Goal: Check status: Check status

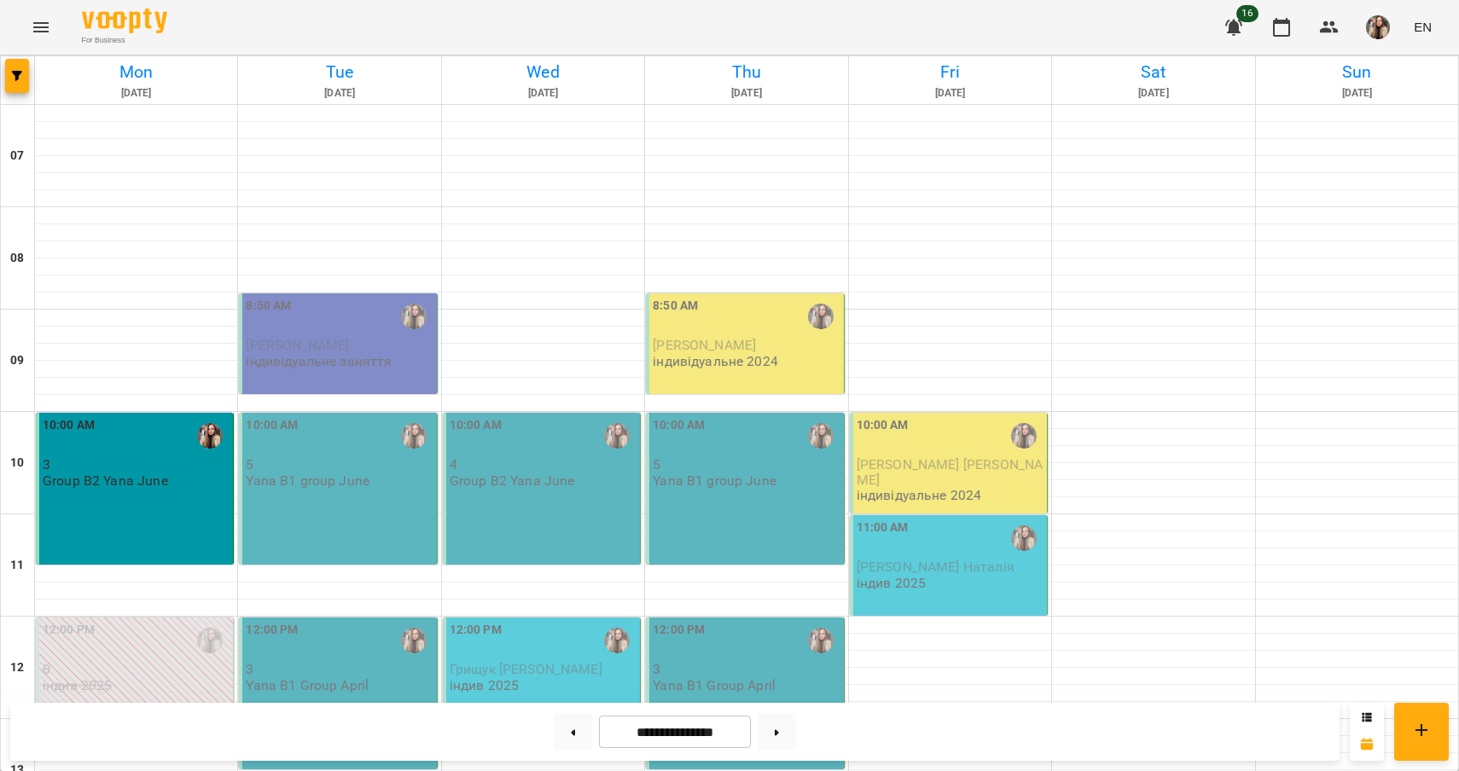
scroll to position [509, 0]
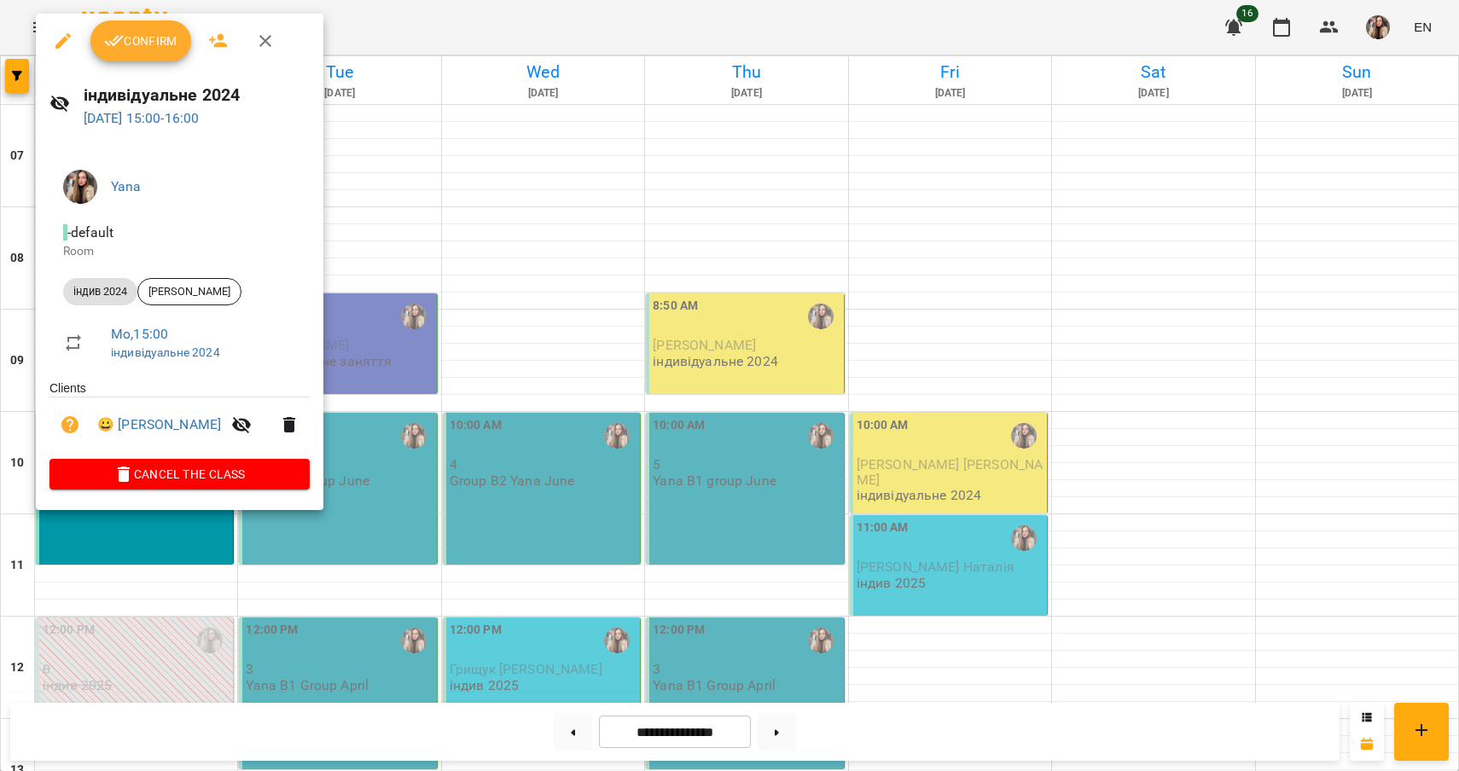
click at [165, 49] on span "Confirm" at bounding box center [140, 41] width 73 height 20
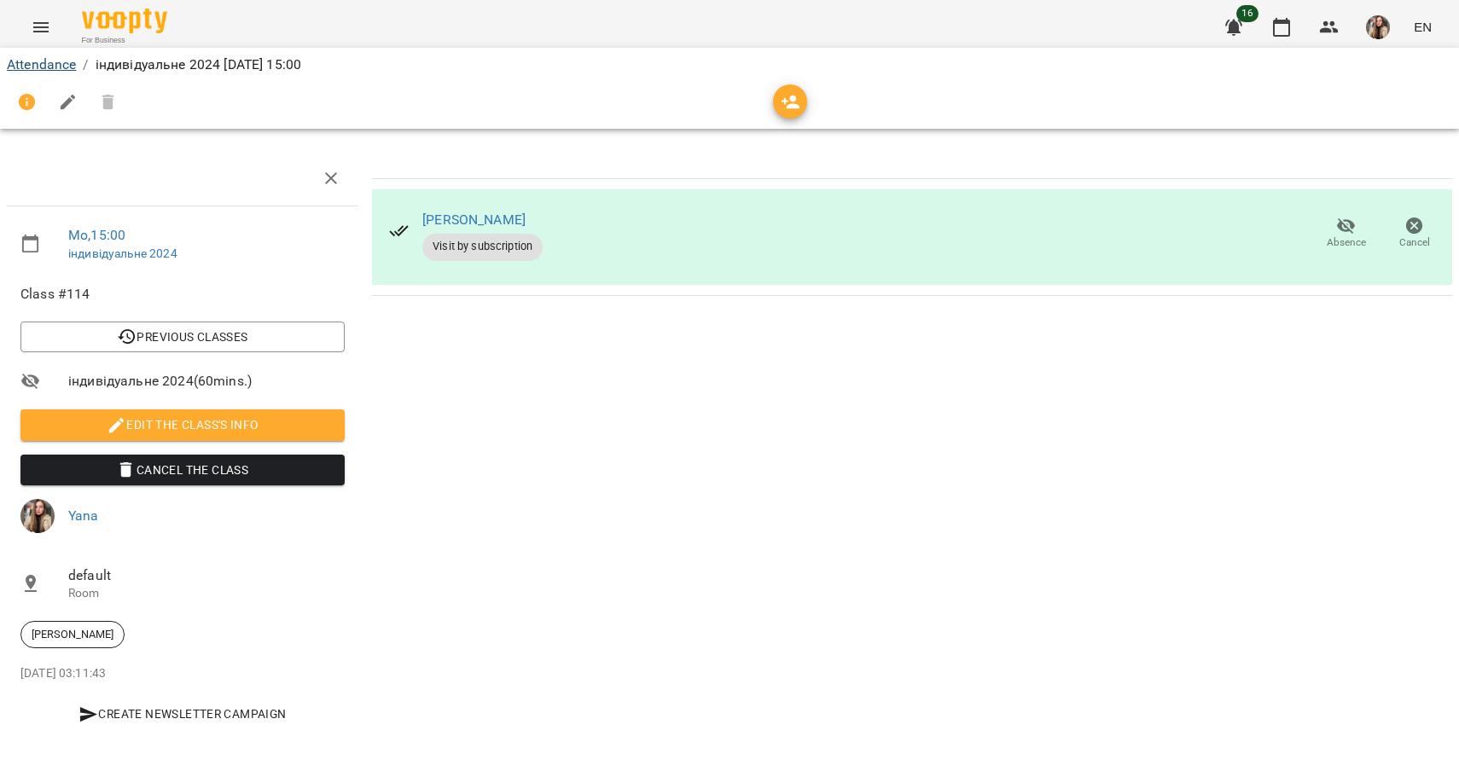
click at [58, 70] on link "Attendance" at bounding box center [41, 64] width 69 height 16
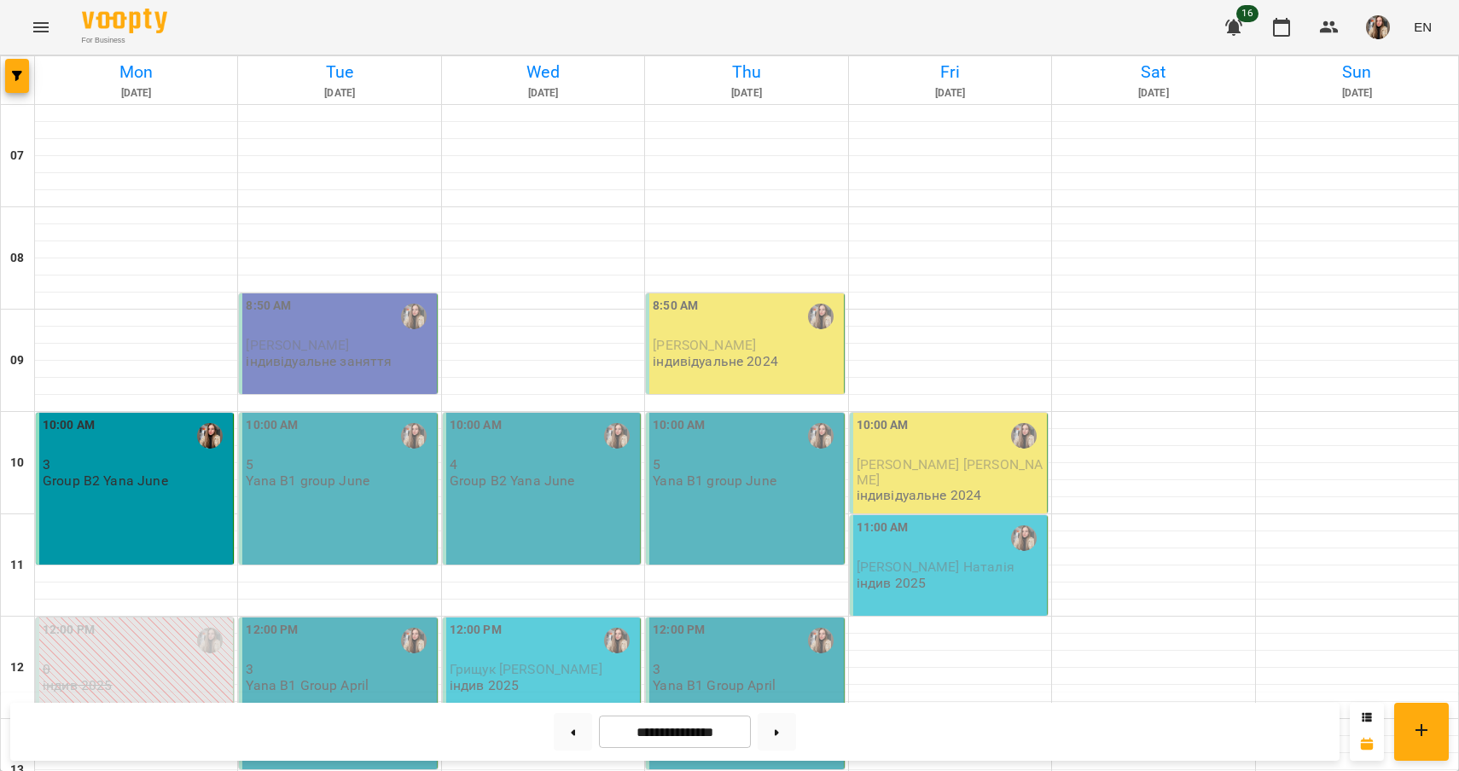
scroll to position [919, 0]
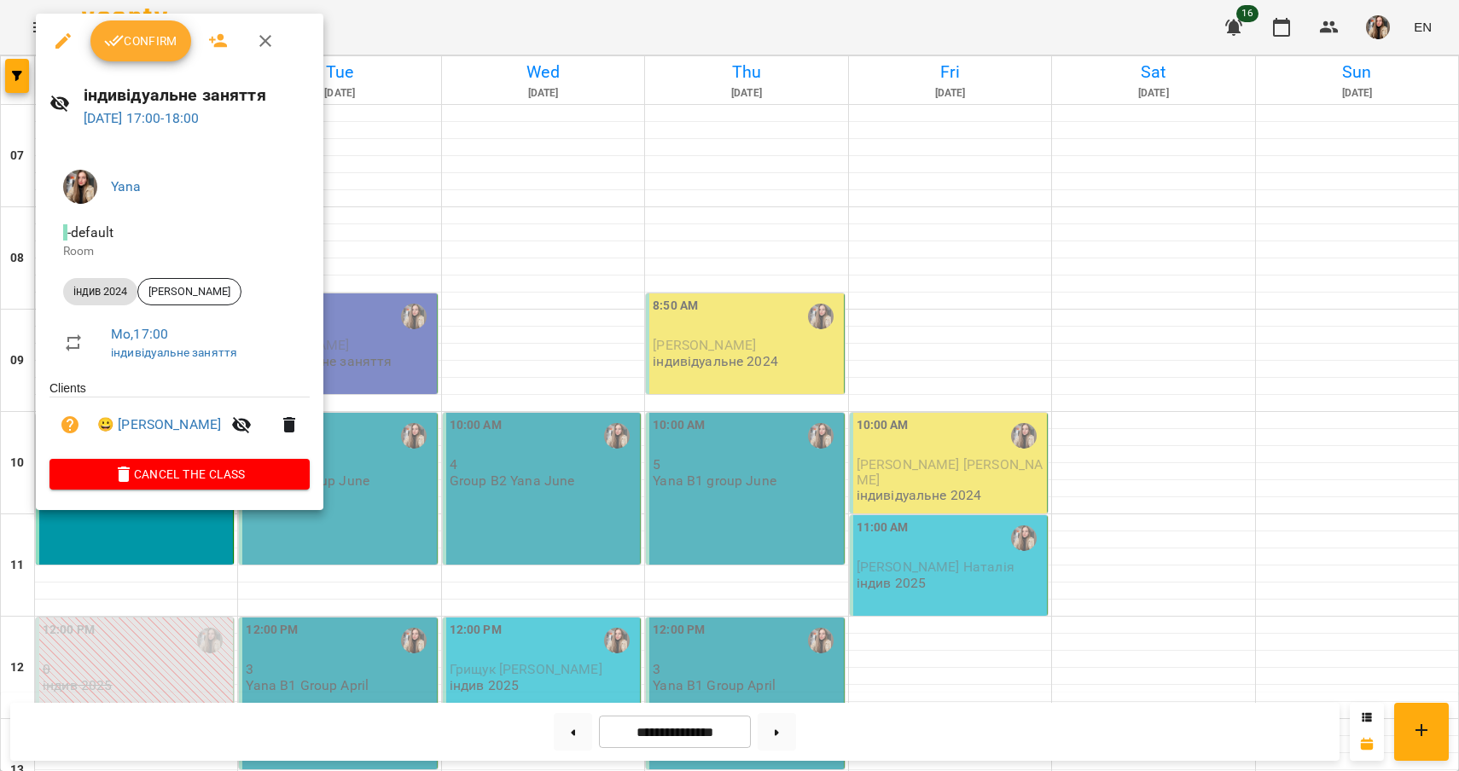
click at [139, 55] on button "Confirm" at bounding box center [140, 40] width 101 height 41
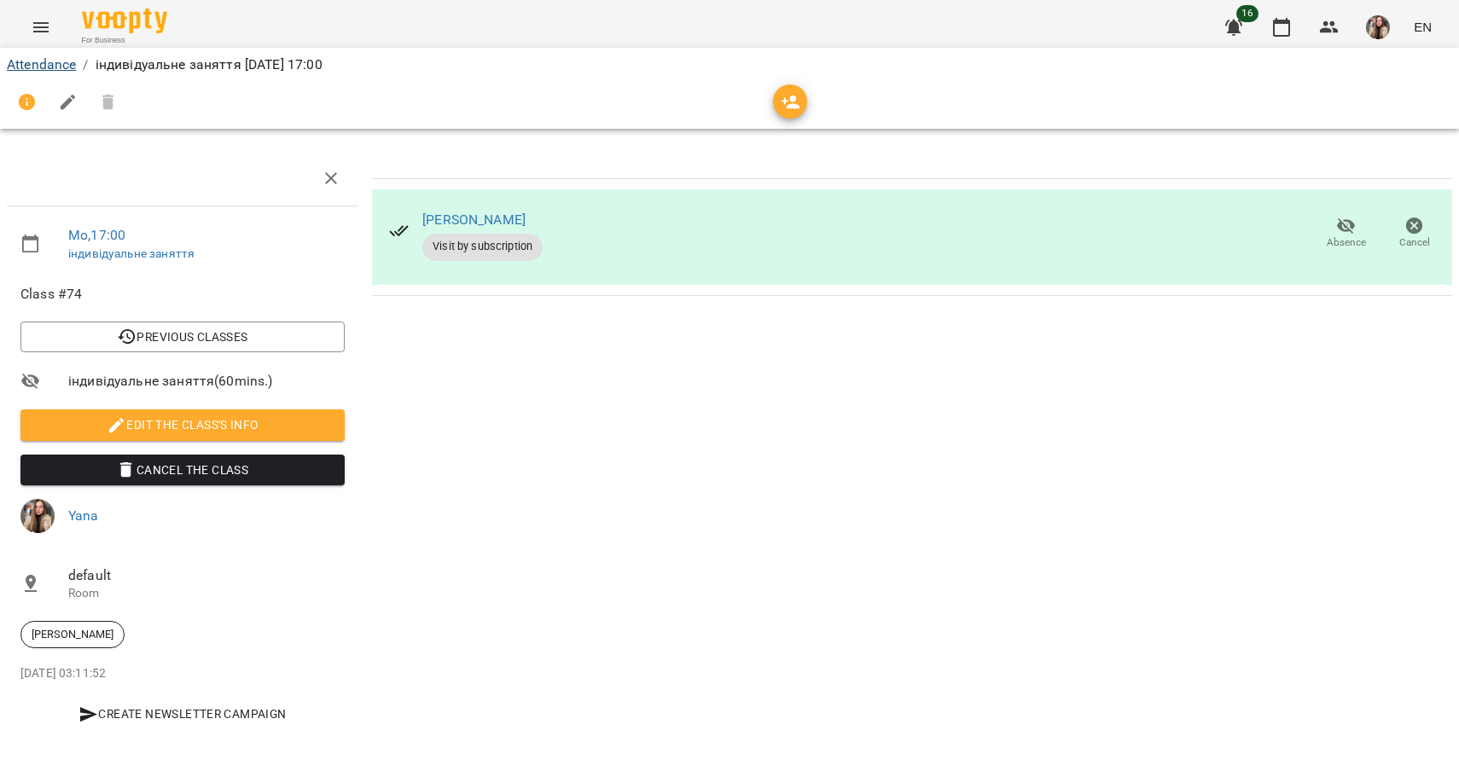
click at [43, 60] on link "Attendance" at bounding box center [41, 64] width 69 height 16
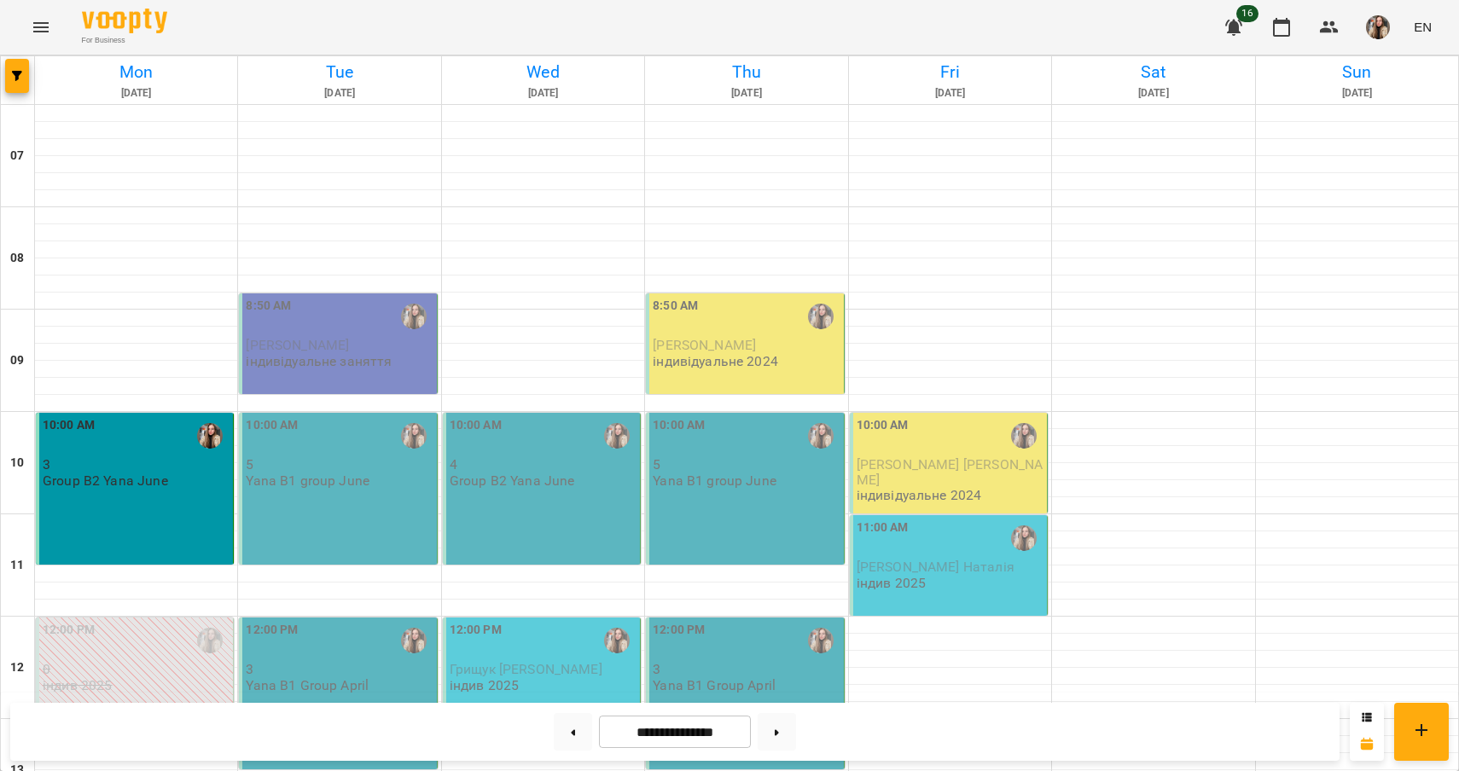
scroll to position [141, 0]
